Goal: Entertainment & Leisure: Consume media (video, audio)

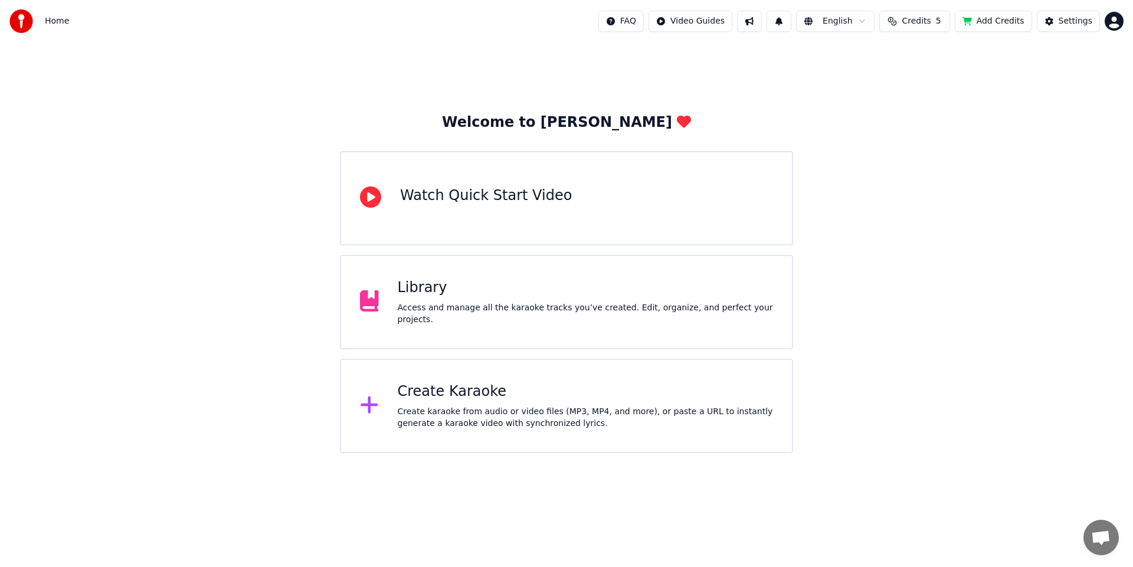
click at [919, 21] on span "Credits" at bounding box center [915, 21] width 29 height 12
click at [930, 132] on button "Refresh" at bounding box center [917, 142] width 61 height 21
click at [927, 24] on span "Credits" at bounding box center [915, 21] width 29 height 12
click at [926, 133] on button "Refresh" at bounding box center [917, 142] width 61 height 21
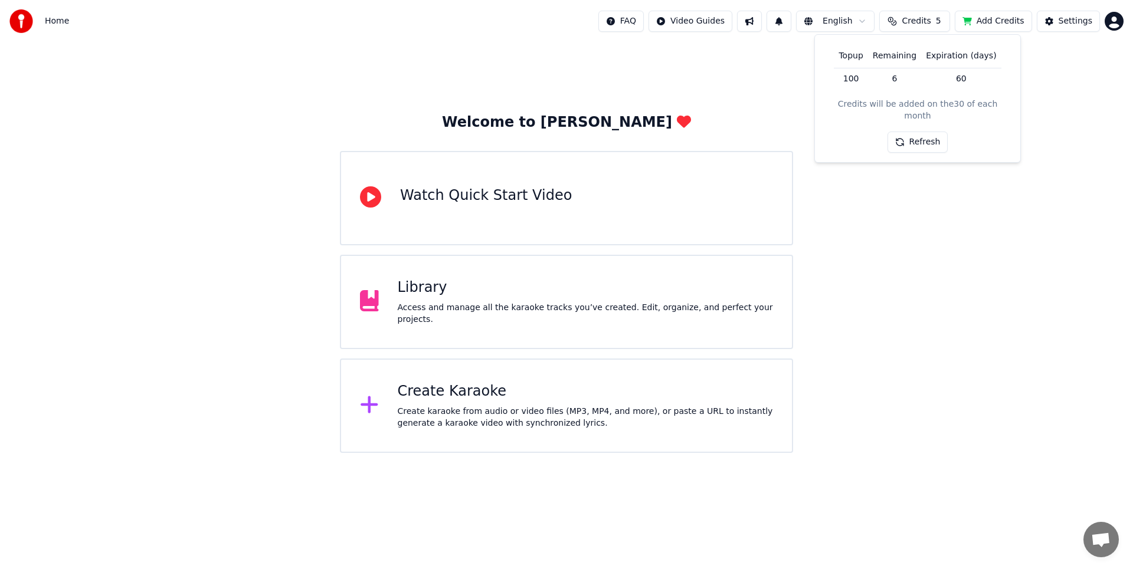
click at [911, 285] on div "Welcome to Youka Watch Quick Start Video Library Access and manage all the kara…" at bounding box center [566, 247] width 1133 height 411
click at [50, 21] on span "Home" at bounding box center [57, 21] width 24 height 12
click at [484, 296] on div "Library" at bounding box center [586, 287] width 376 height 19
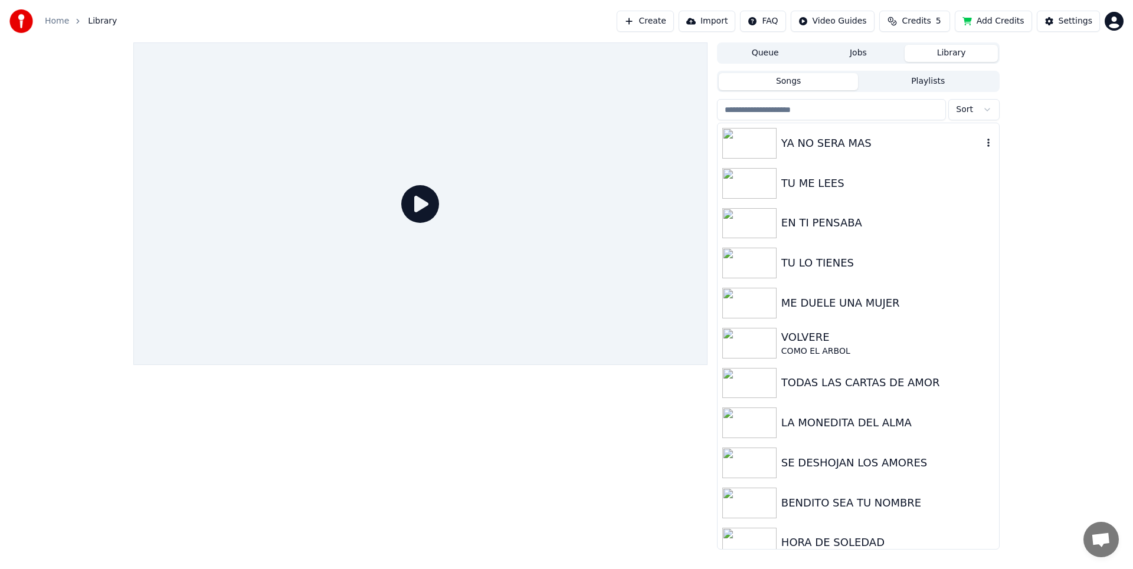
click at [849, 137] on div "YA NO SERA MAS" at bounding box center [881, 143] width 201 height 17
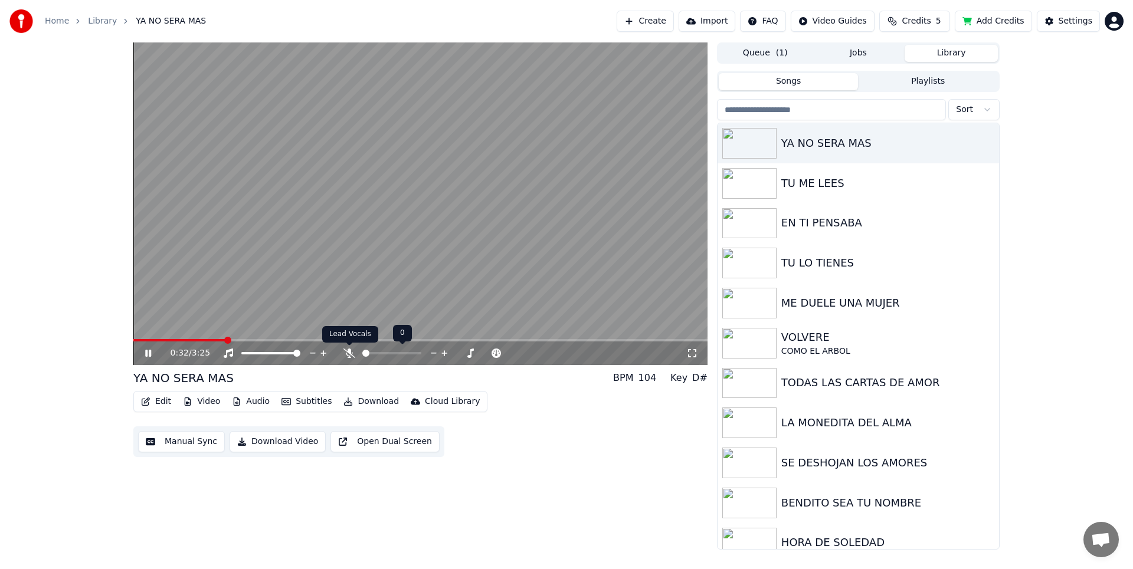
click at [347, 353] on icon at bounding box center [349, 353] width 12 height 9
click at [378, 356] on span at bounding box center [379, 353] width 7 height 7
click at [373, 355] on span at bounding box center [376, 353] width 7 height 7
click at [377, 352] on span at bounding box center [378, 353] width 7 height 7
click at [367, 354] on span at bounding box center [369, 353] width 7 height 7
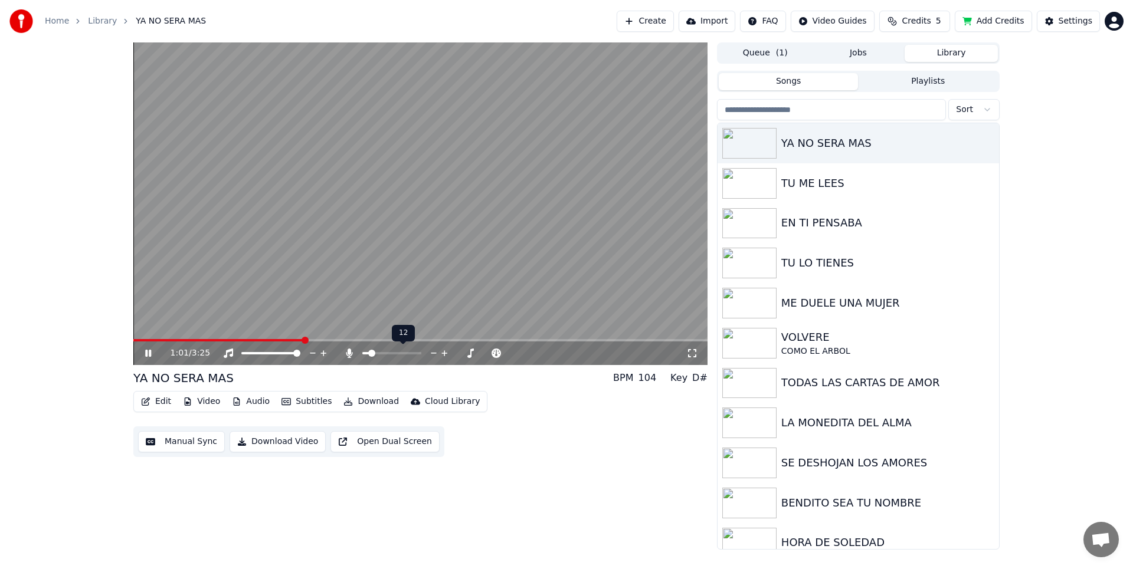
click at [369, 355] on span at bounding box center [371, 353] width 7 height 7
click at [431, 355] on span at bounding box center [430, 353] width 7 height 7
click at [392, 354] on span at bounding box center [391, 353] width 59 height 2
click at [401, 355] on span at bounding box center [399, 353] width 7 height 7
click at [412, 352] on span at bounding box center [409, 353] width 7 height 7
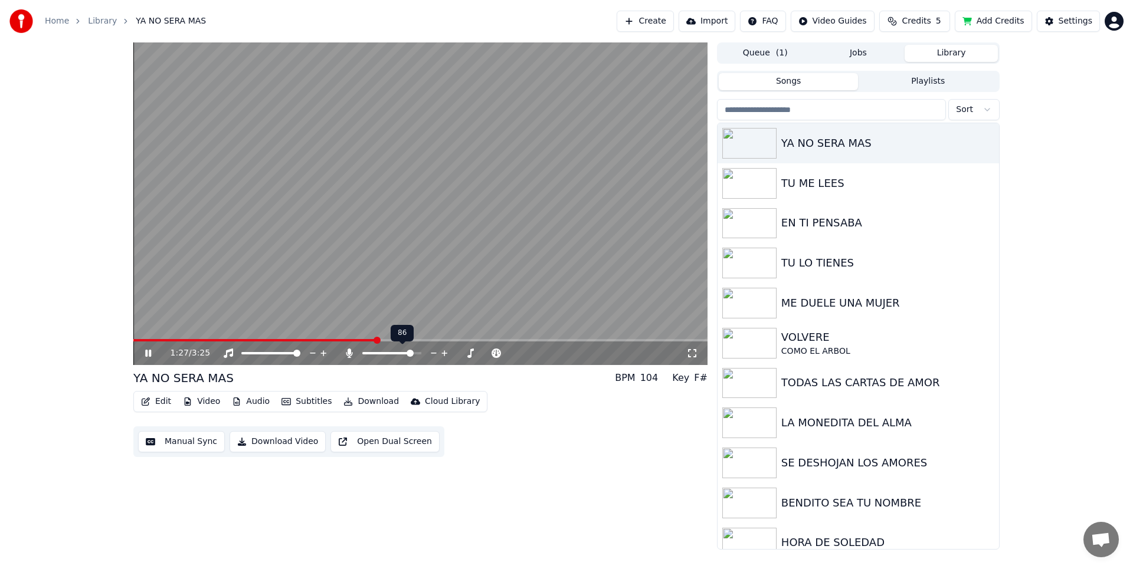
click at [435, 353] on icon at bounding box center [434, 353] width 6 height 1
click at [434, 353] on icon at bounding box center [434, 353] width 6 height 1
click at [434, 355] on icon at bounding box center [433, 353] width 11 height 12
click at [435, 355] on icon at bounding box center [433, 353] width 11 height 12
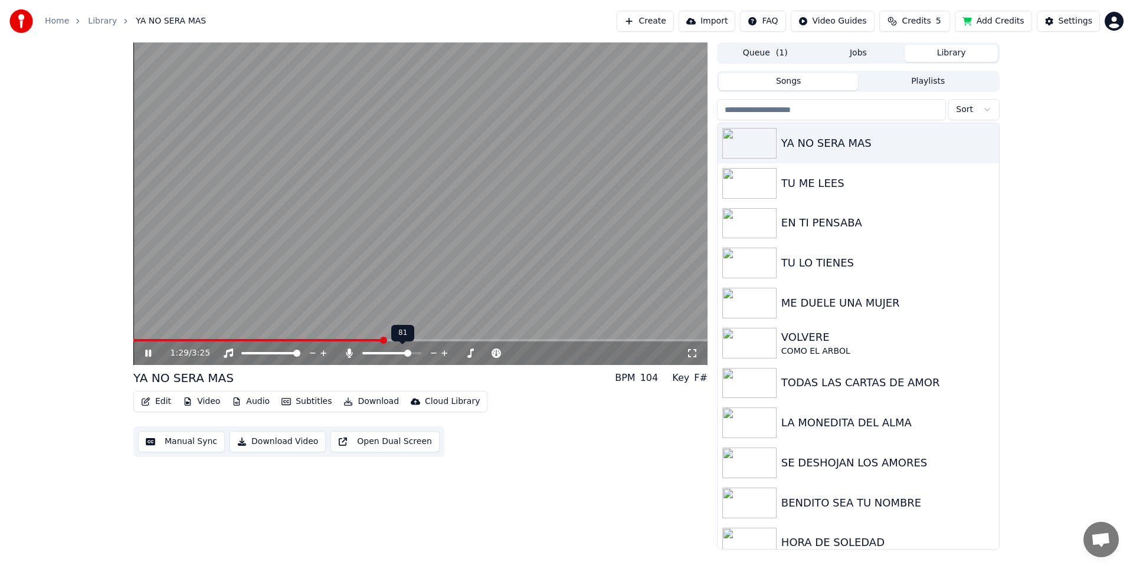
click at [435, 356] on icon at bounding box center [433, 353] width 11 height 12
click at [435, 355] on icon at bounding box center [433, 353] width 11 height 12
click at [435, 354] on icon at bounding box center [433, 353] width 11 height 12
click at [375, 353] on icon at bounding box center [375, 353] width 6 height 9
click at [424, 353] on span at bounding box center [421, 353] width 7 height 7
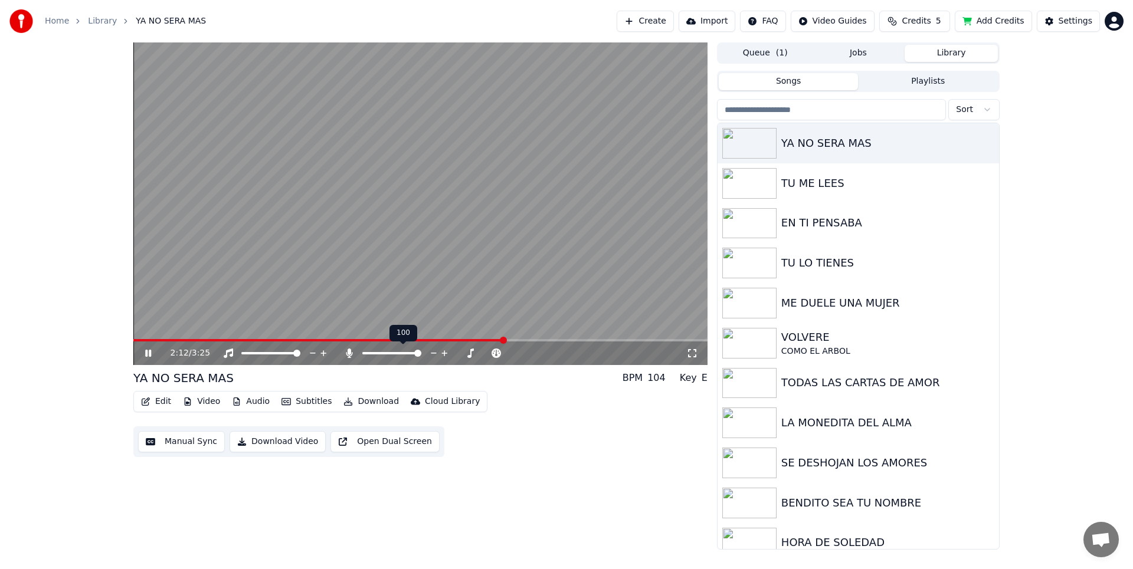
click at [421, 352] on span at bounding box center [417, 353] width 7 height 7
click at [436, 353] on icon at bounding box center [433, 353] width 11 height 12
click at [444, 353] on span at bounding box center [443, 353] width 7 height 7
click at [418, 355] on span at bounding box center [417, 353] width 7 height 7
click at [414, 354] on span at bounding box center [412, 353] width 7 height 7
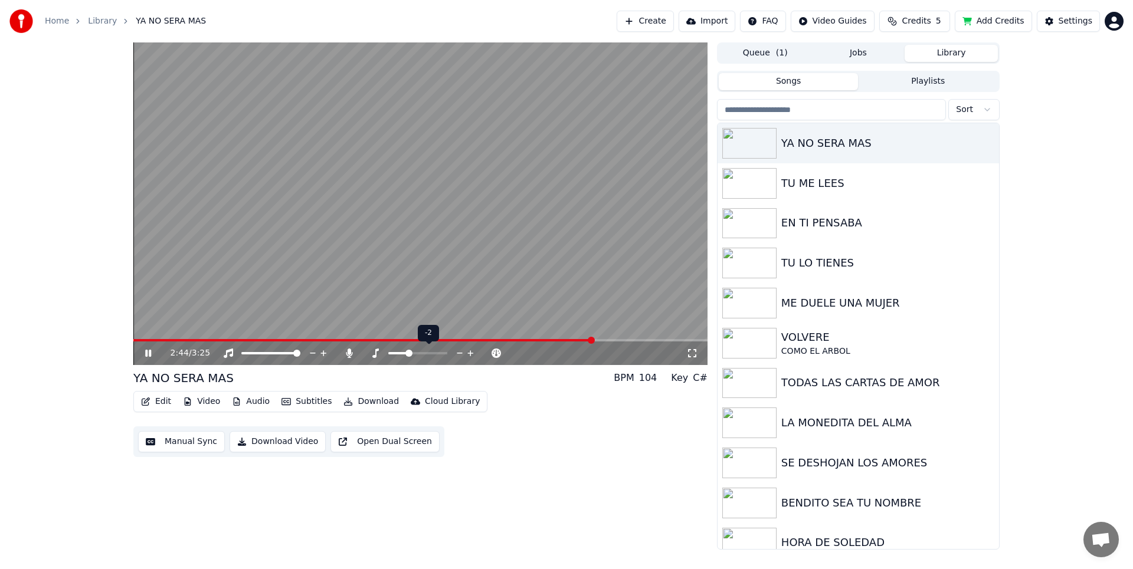
click at [408, 353] on span at bounding box center [408, 353] width 7 height 7
click at [419, 353] on span at bounding box center [417, 353] width 7 height 7
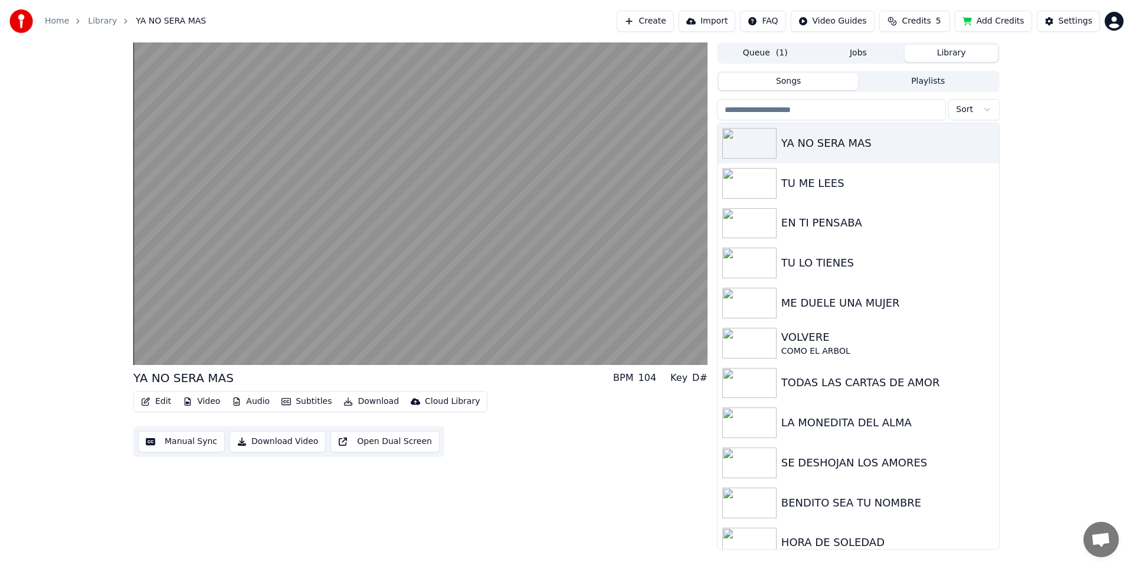
click at [362, 402] on button "Download" at bounding box center [371, 402] width 65 height 17
click at [584, 465] on div "YA NO SERA MAS BPM 104 Key D# Edit Video Audio Subtitles Download Cloud Library…" at bounding box center [420, 295] width 574 height 507
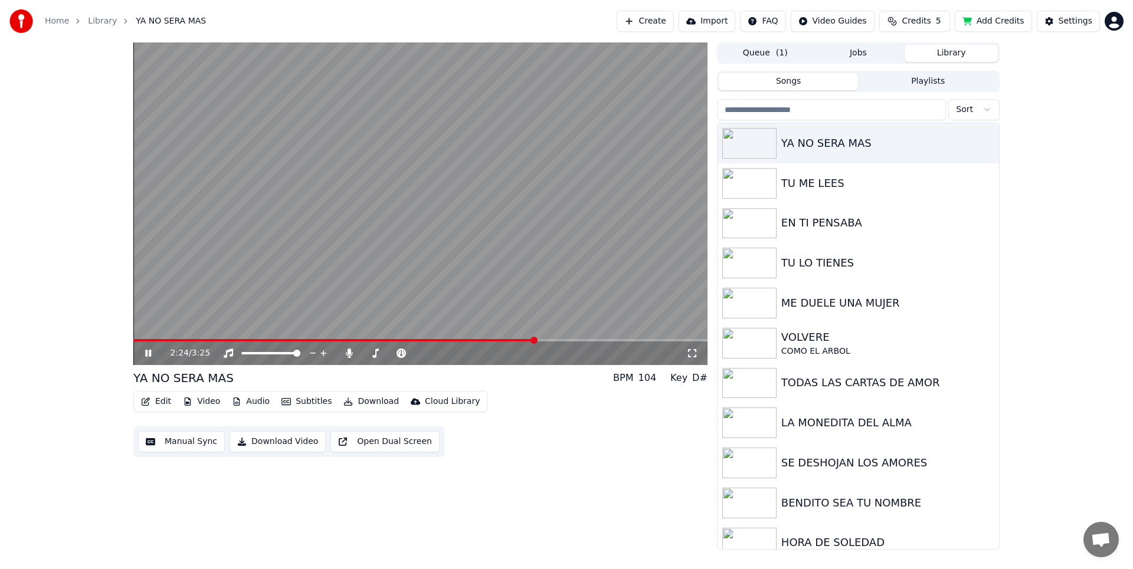
click at [535, 341] on span at bounding box center [334, 340] width 402 height 2
click at [378, 354] on span at bounding box center [370, 353] width 16 height 2
click at [372, 353] on span at bounding box center [374, 353] width 7 height 7
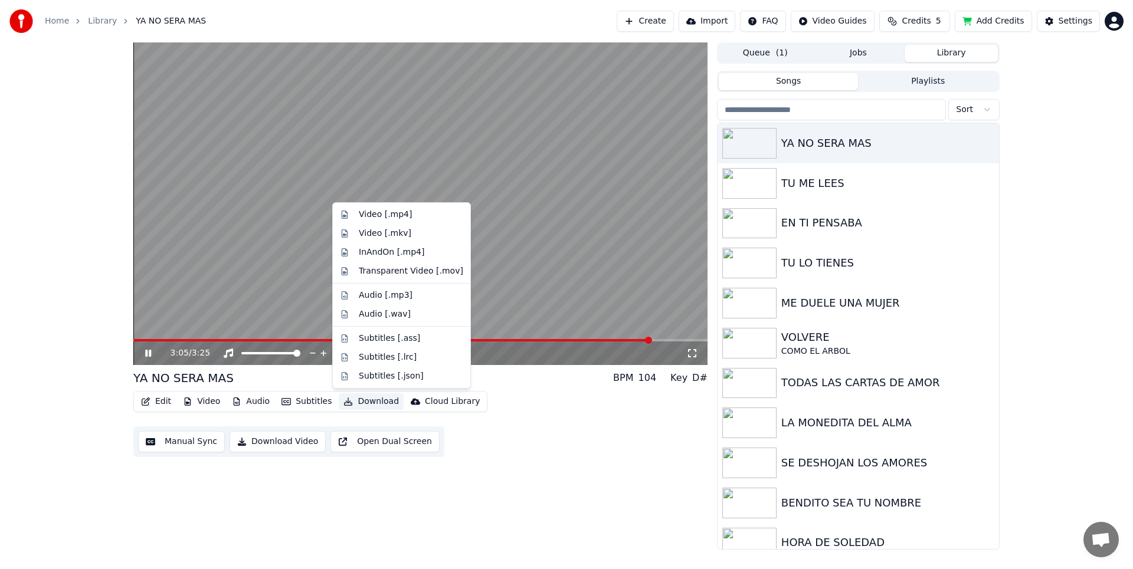
click at [378, 401] on button "Download" at bounding box center [371, 402] width 65 height 17
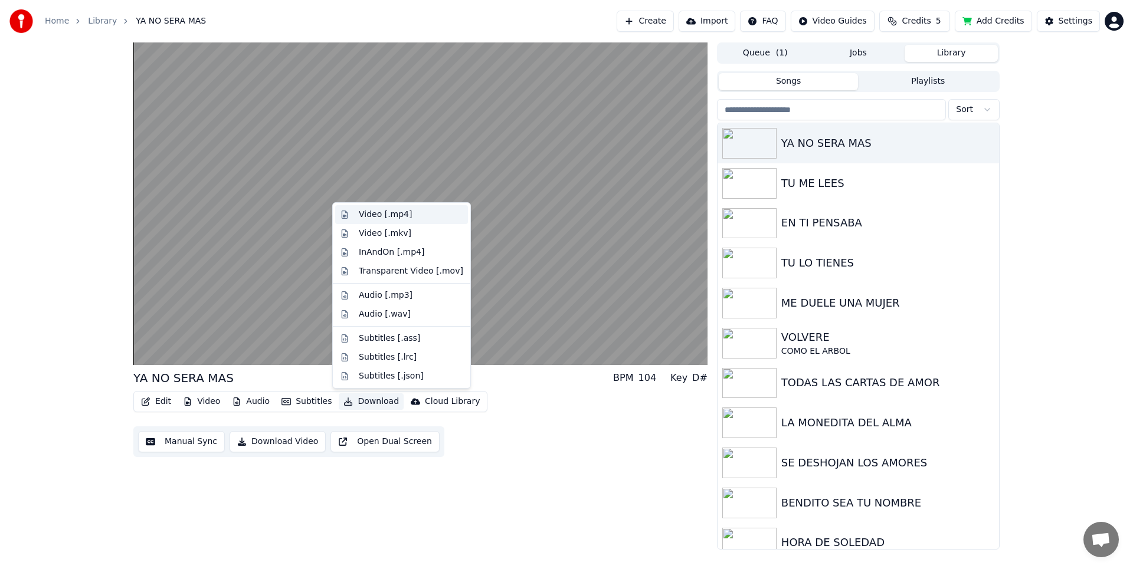
click at [391, 218] on div "Video [.mp4]" at bounding box center [385, 215] width 53 height 12
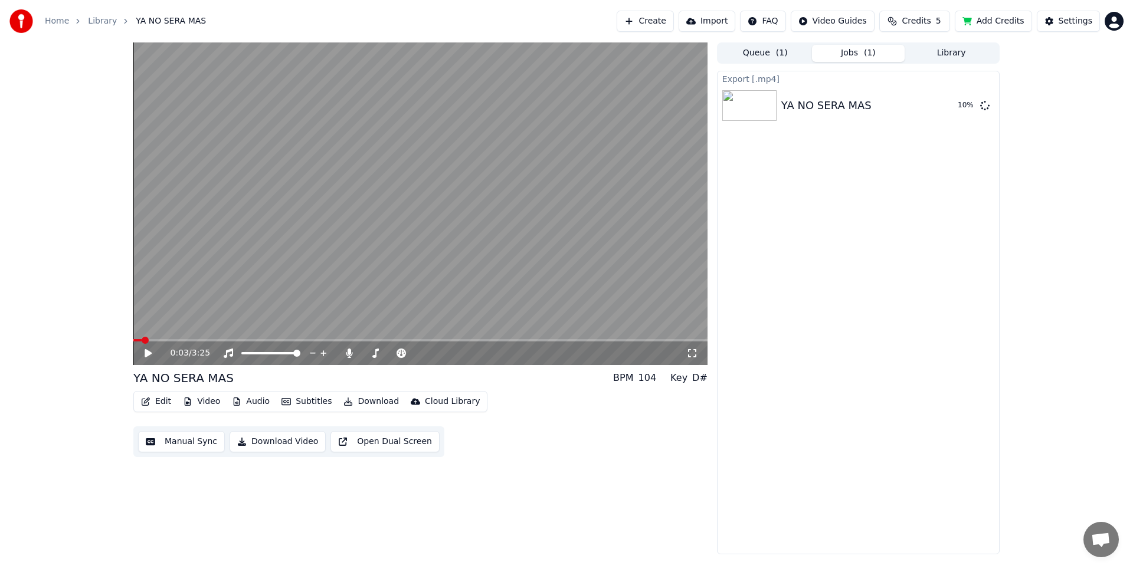
click at [141, 341] on span at bounding box center [137, 340] width 8 height 2
click at [150, 353] on icon at bounding box center [148, 353] width 7 height 8
click at [170, 341] on span at bounding box center [420, 340] width 574 height 2
click at [596, 468] on div "1:05 / 3:25 YA NO SERA MAS BPM 104 Key D# Edit Video Audio Subtitles Download C…" at bounding box center [420, 298] width 574 height 512
click at [523, 509] on div "1:11 / 3:25 YA NO SERA MAS BPM 104 Key D# Edit Video Audio Subtitles Download C…" at bounding box center [420, 298] width 574 height 512
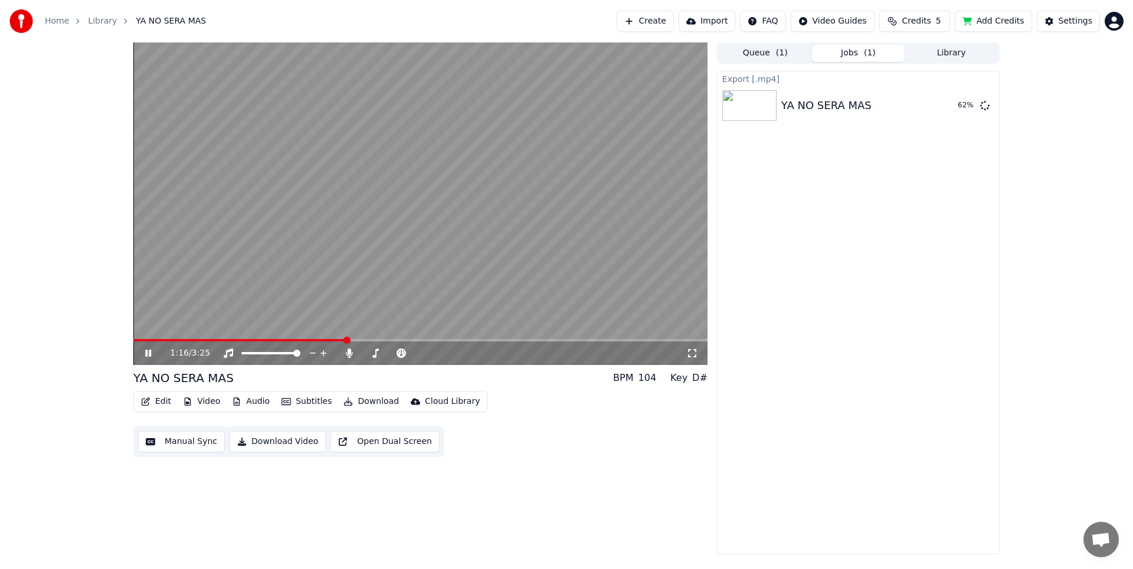
click at [100, 22] on link "Library" at bounding box center [102, 21] width 29 height 12
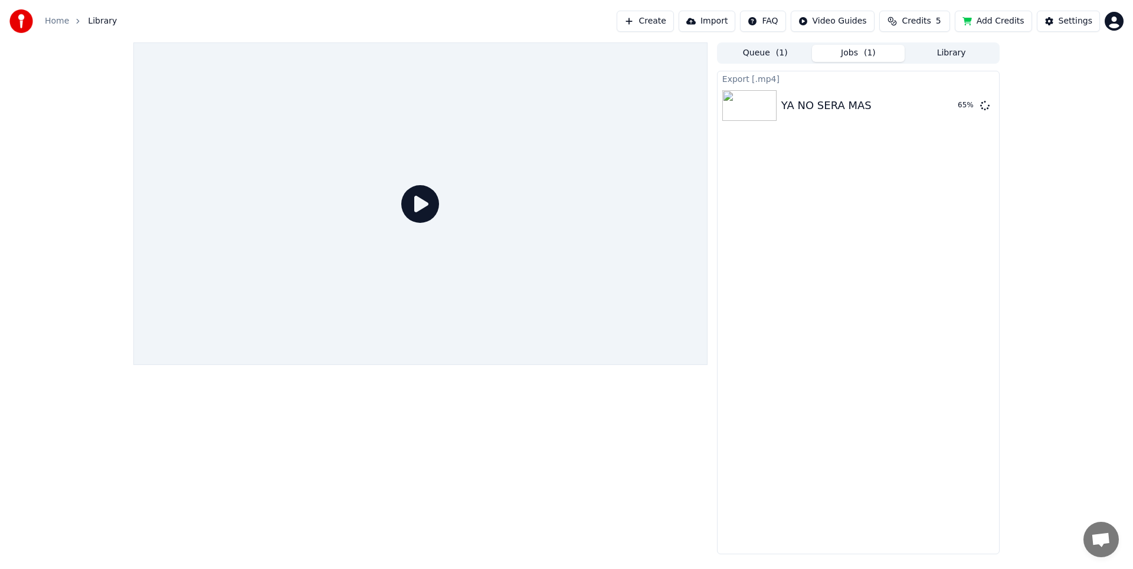
click at [105, 22] on span "Library" at bounding box center [102, 21] width 29 height 12
click at [62, 21] on link "Home" at bounding box center [57, 21] width 24 height 12
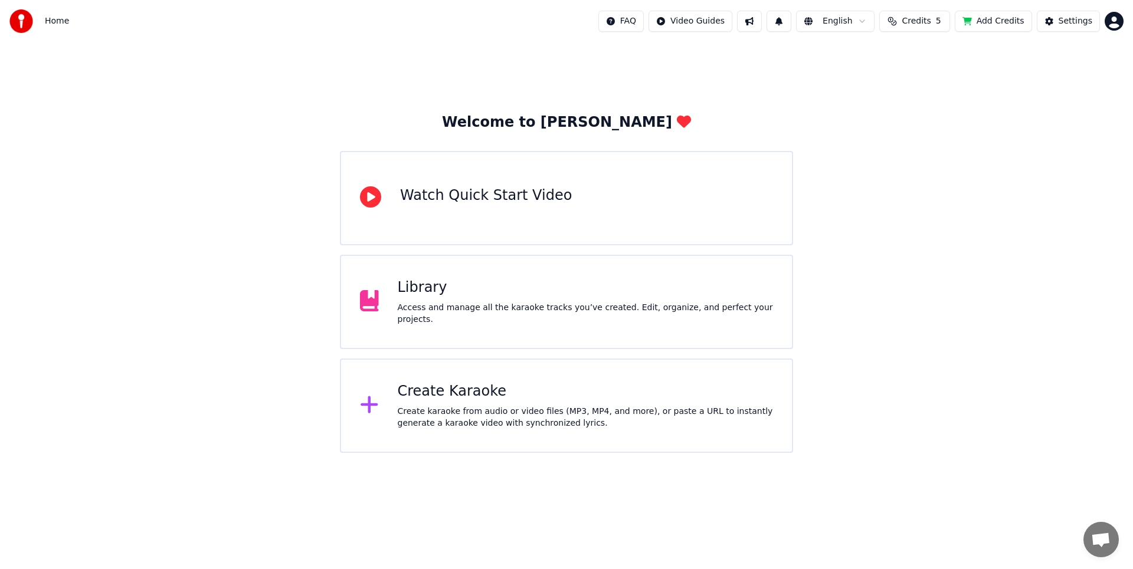
click at [494, 293] on div "Library" at bounding box center [586, 287] width 376 height 19
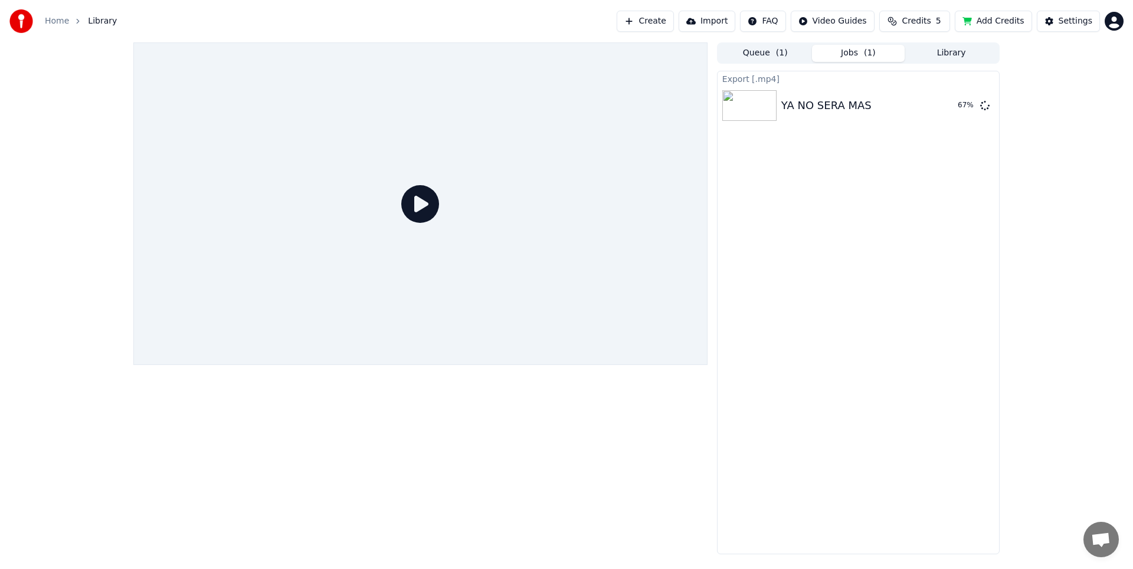
click at [933, 193] on div "Export [.mp4] YA NO SERA MAS 67 %" at bounding box center [858, 313] width 283 height 484
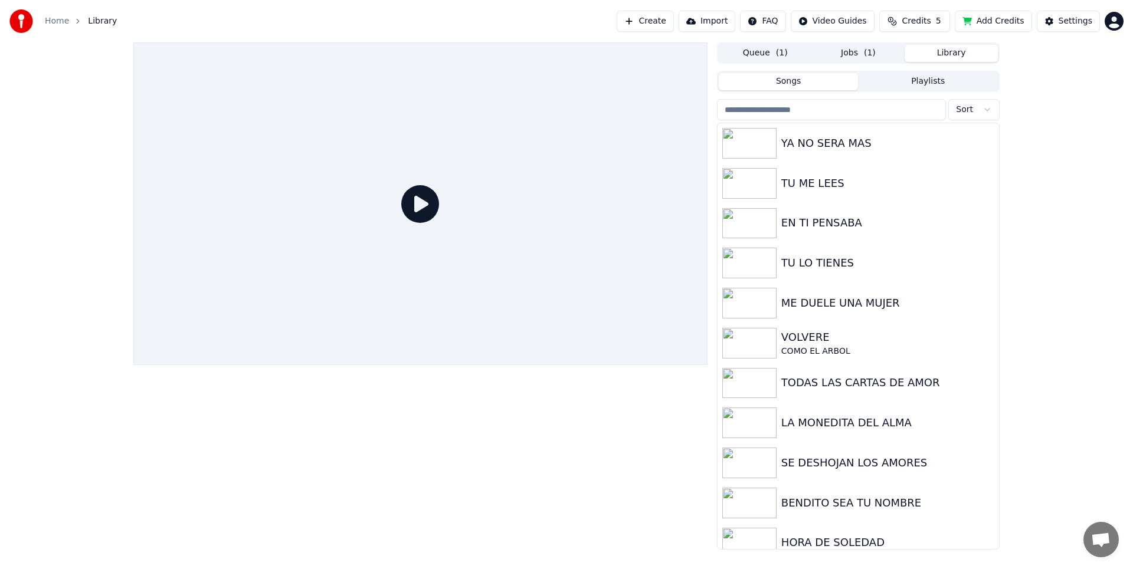
click at [938, 58] on button "Library" at bounding box center [950, 53] width 93 height 17
click at [813, 225] on div "EN TI PENSABA" at bounding box center [881, 223] width 201 height 17
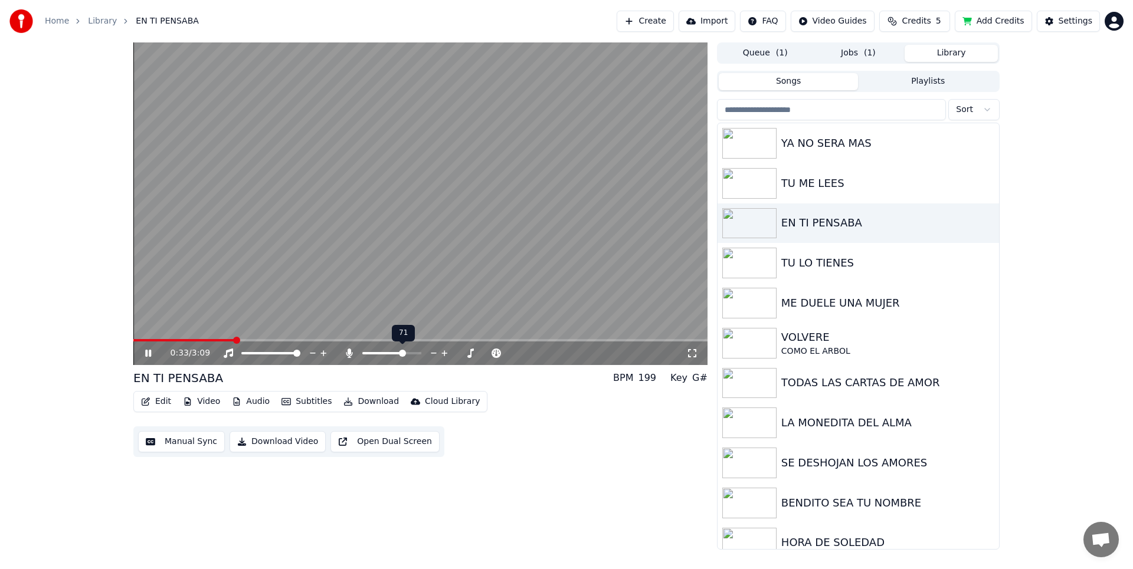
click at [404, 354] on span at bounding box center [402, 353] width 7 height 7
click at [421, 351] on span at bounding box center [417, 353] width 7 height 7
click at [362, 352] on span at bounding box center [362, 353] width 0 height 2
click at [418, 356] on span at bounding box center [417, 353] width 7 height 7
click at [408, 355] on span at bounding box center [405, 353] width 7 height 7
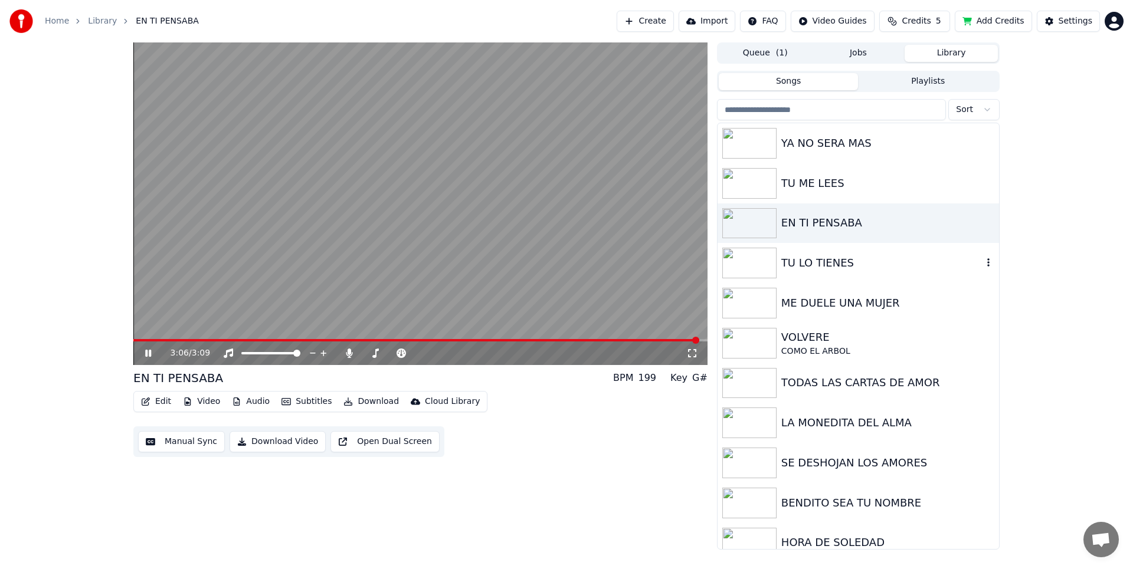
click at [807, 268] on div "TU LO TIENES" at bounding box center [881, 263] width 201 height 17
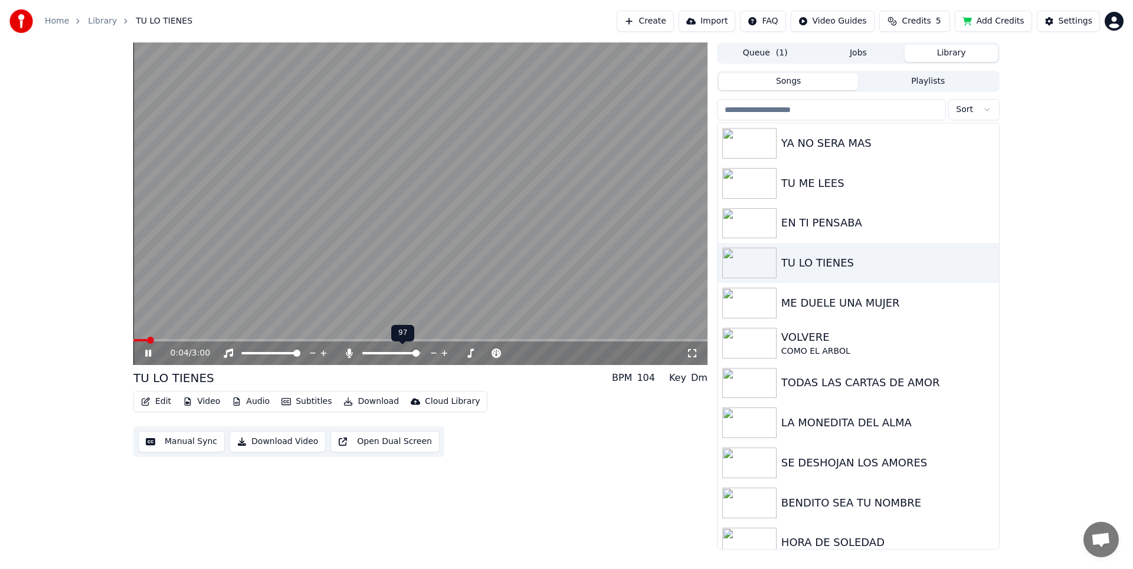
click at [419, 356] on span at bounding box center [415, 353] width 7 height 7
click at [379, 353] on span at bounding box center [379, 353] width 7 height 7
click at [362, 351] on span at bounding box center [365, 353] width 7 height 7
click at [362, 350] on span at bounding box center [365, 353] width 7 height 7
click at [378, 355] on span at bounding box center [379, 353] width 7 height 7
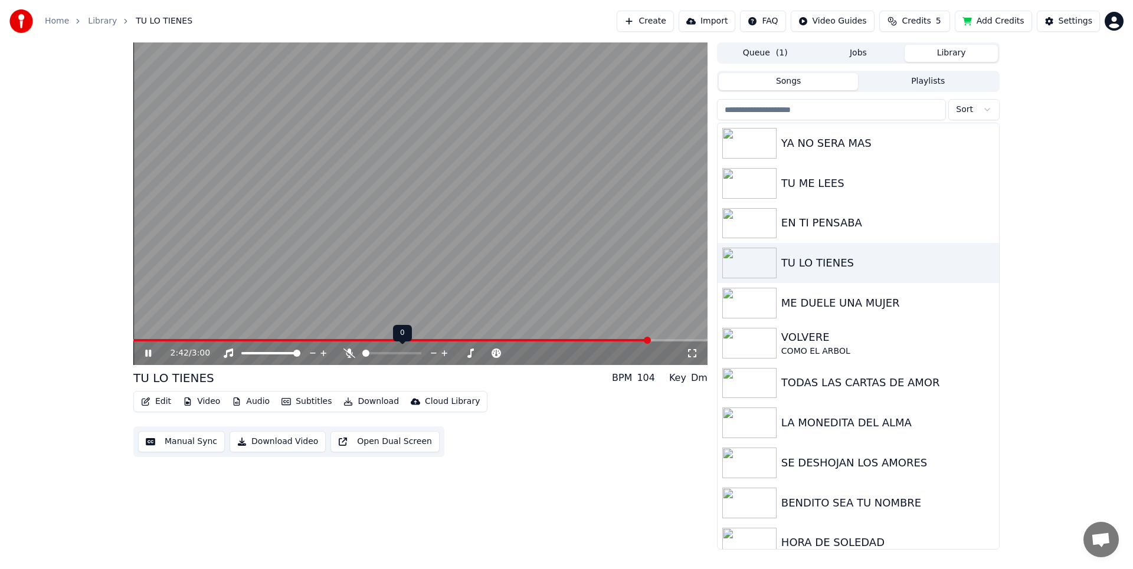
click at [362, 350] on span at bounding box center [365, 353] width 7 height 7
click at [385, 357] on span at bounding box center [385, 353] width 7 height 7
click at [821, 336] on div "VOLVERE" at bounding box center [881, 337] width 201 height 17
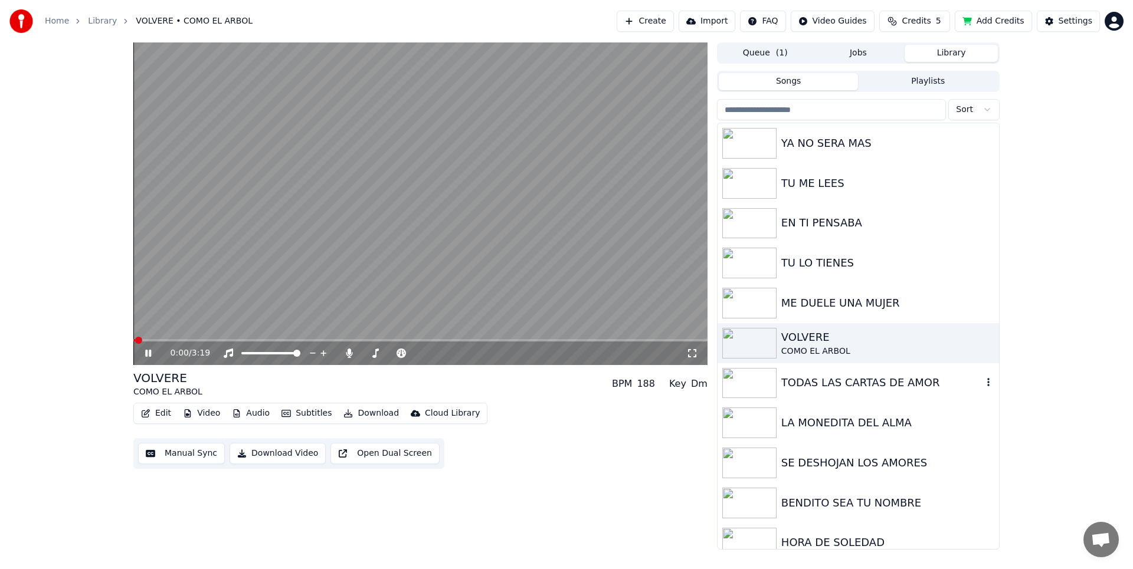
click at [849, 382] on div "TODAS LAS CARTAS DE AMOR" at bounding box center [881, 383] width 201 height 17
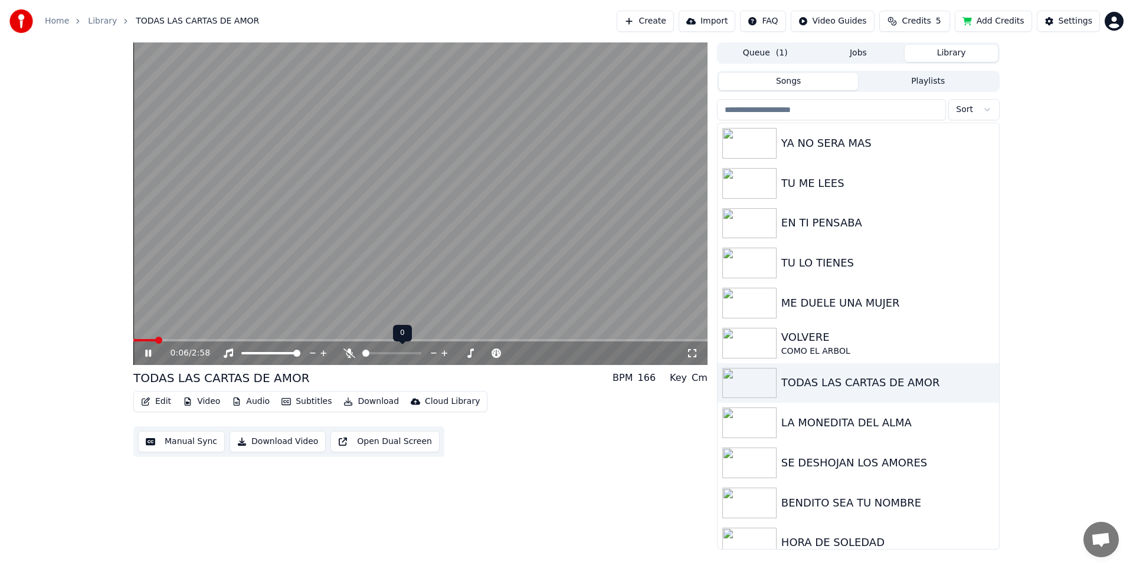
click at [362, 352] on span at bounding box center [365, 353] width 7 height 7
click at [693, 357] on icon at bounding box center [692, 353] width 8 height 8
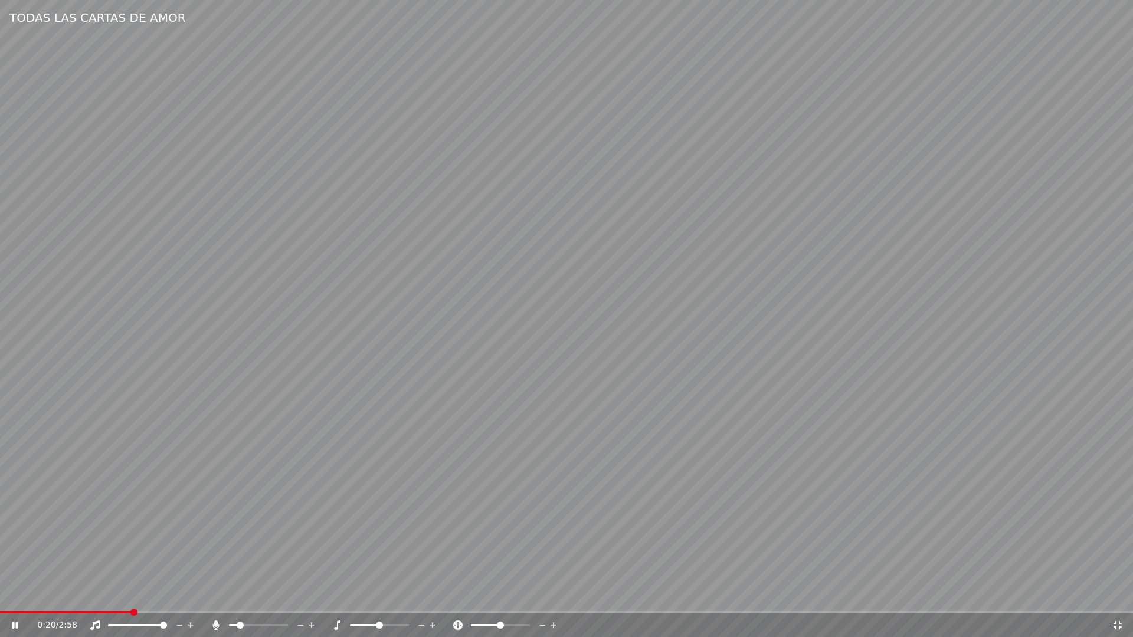
click at [238, 569] on span at bounding box center [240, 625] width 7 height 7
click at [1120, 569] on icon at bounding box center [1118, 625] width 12 height 9
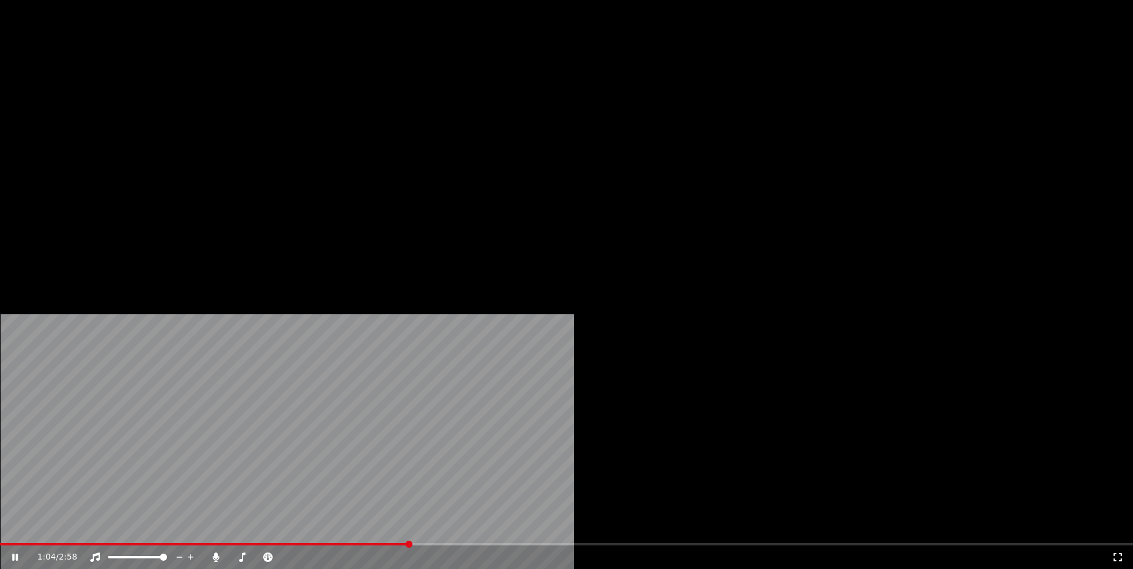
scroll to position [94, 0]
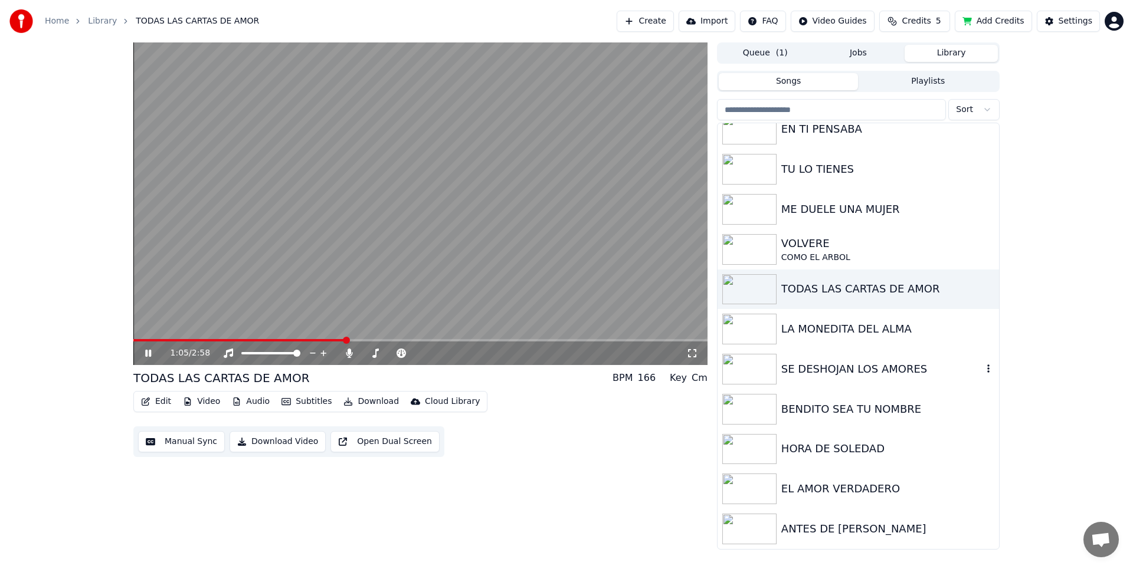
click at [835, 372] on div "SE DESHOJAN LOS AMORES" at bounding box center [881, 369] width 201 height 17
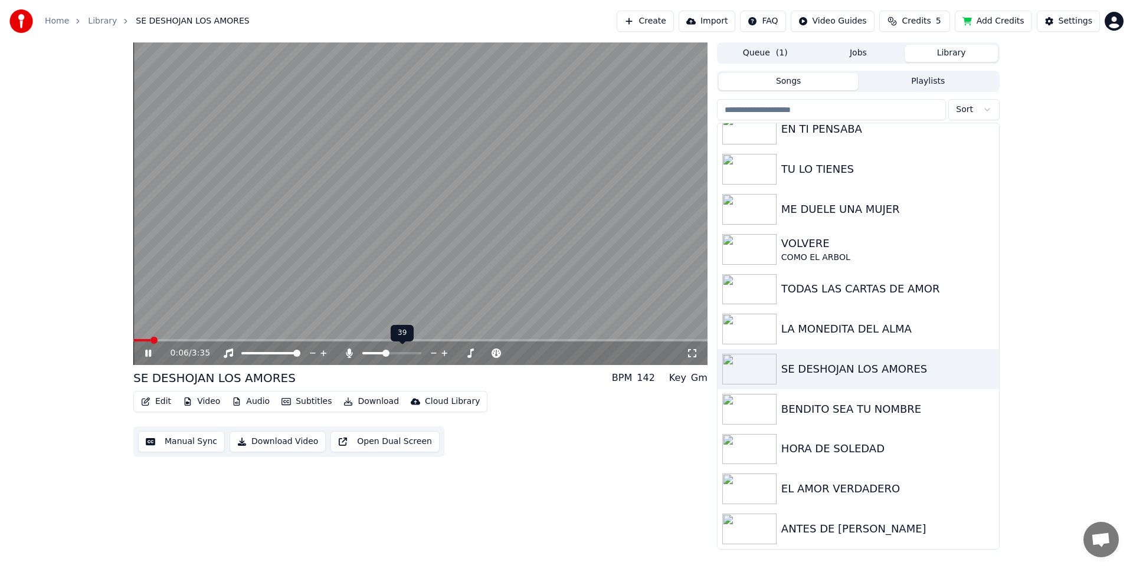
click at [385, 354] on span at bounding box center [385, 353] width 7 height 7
click at [174, 341] on span at bounding box center [420, 340] width 574 height 2
click at [208, 340] on span at bounding box center [420, 340] width 574 height 2
click at [189, 339] on span at bounding box center [161, 340] width 56 height 2
click at [392, 355] on span at bounding box center [392, 353] width 7 height 7
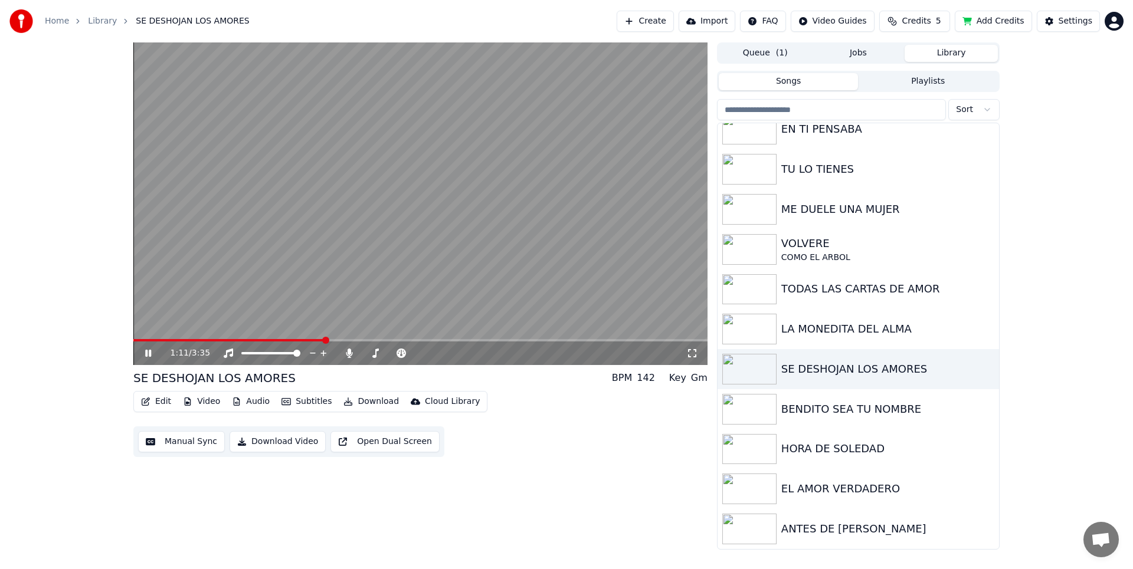
click at [147, 353] on icon at bounding box center [148, 353] width 6 height 7
click at [823, 406] on div "BENDITO SEA TU NOMBRE" at bounding box center [881, 409] width 201 height 17
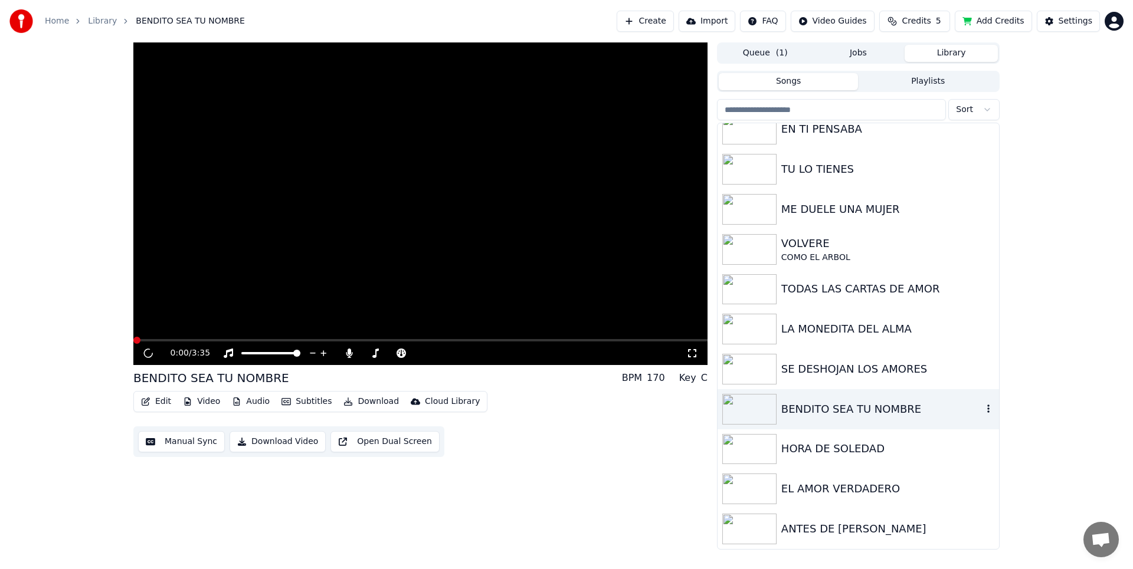
click at [823, 406] on div "BENDITO SEA TU NOMBRE" at bounding box center [881, 409] width 201 height 17
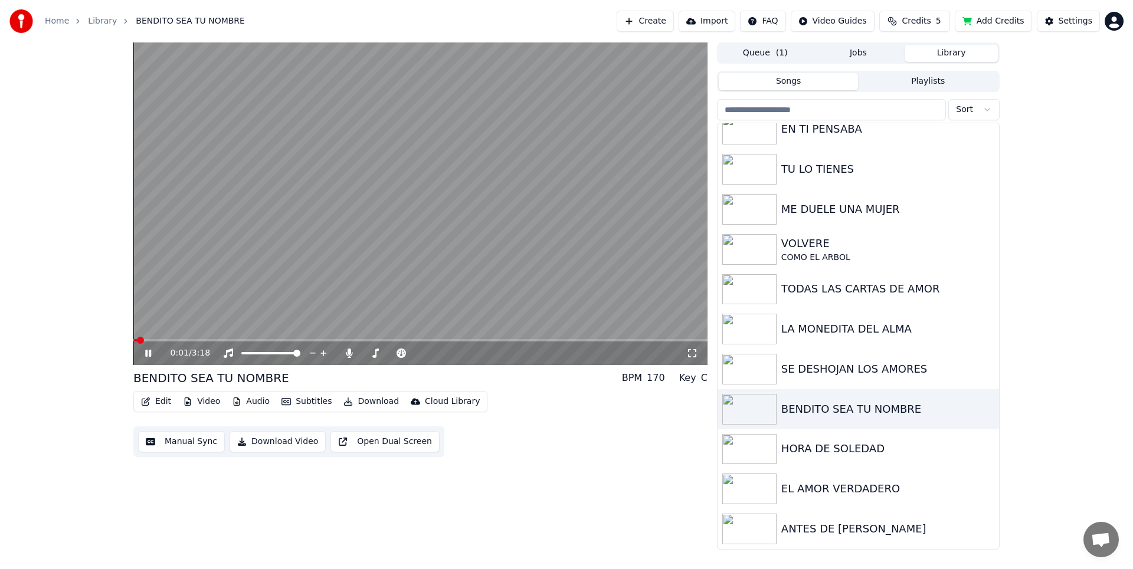
click at [156, 345] on div "0:01 / 3:18" at bounding box center [420, 354] width 574 height 24
click at [158, 342] on span at bounding box center [420, 340] width 574 height 2
click at [323, 336] on video at bounding box center [420, 203] width 574 height 323
click at [332, 340] on span at bounding box center [420, 340] width 574 height 2
click at [144, 353] on icon at bounding box center [157, 353] width 28 height 9
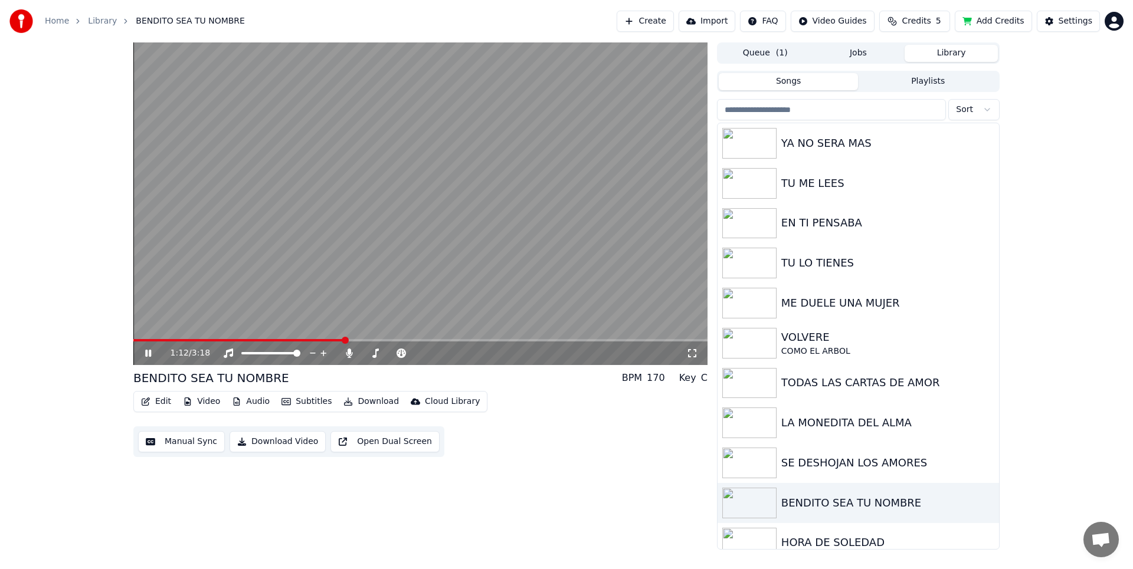
click at [63, 126] on div "1:12 / 3:18 BENDITO SEA TU NOMBRE BPM 170 Key C Edit Video Audio Subtitles Down…" at bounding box center [566, 295] width 1133 height 507
drag, startPoint x: 396, startPoint y: 355, endPoint x: 383, endPoint y: 355, distance: 12.4
click at [381, 355] on div at bounding box center [402, 353] width 95 height 12
click at [362, 353] on span at bounding box center [365, 353] width 7 height 7
click at [63, 74] on div "2:16 / 3:18 BENDITO SEA TU NOMBRE BPM 170 Key C Edit Video Audio Subtitles Down…" at bounding box center [566, 295] width 1133 height 507
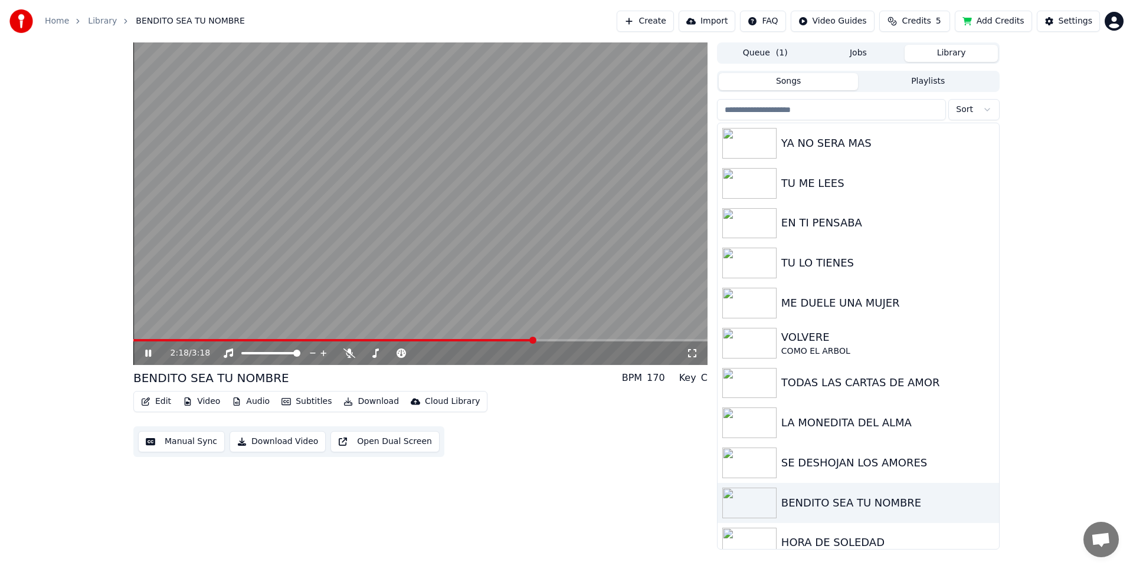
click at [1005, 19] on button "Add Credits" at bounding box center [993, 21] width 77 height 21
click at [29, 55] on div "2:42 / 3:18 BENDITO SEA TU NOMBRE BPM 170 Key C Edit Video Audio Subtitles Down…" at bounding box center [566, 295] width 1133 height 507
